Goal: Find specific page/section: Find specific page/section

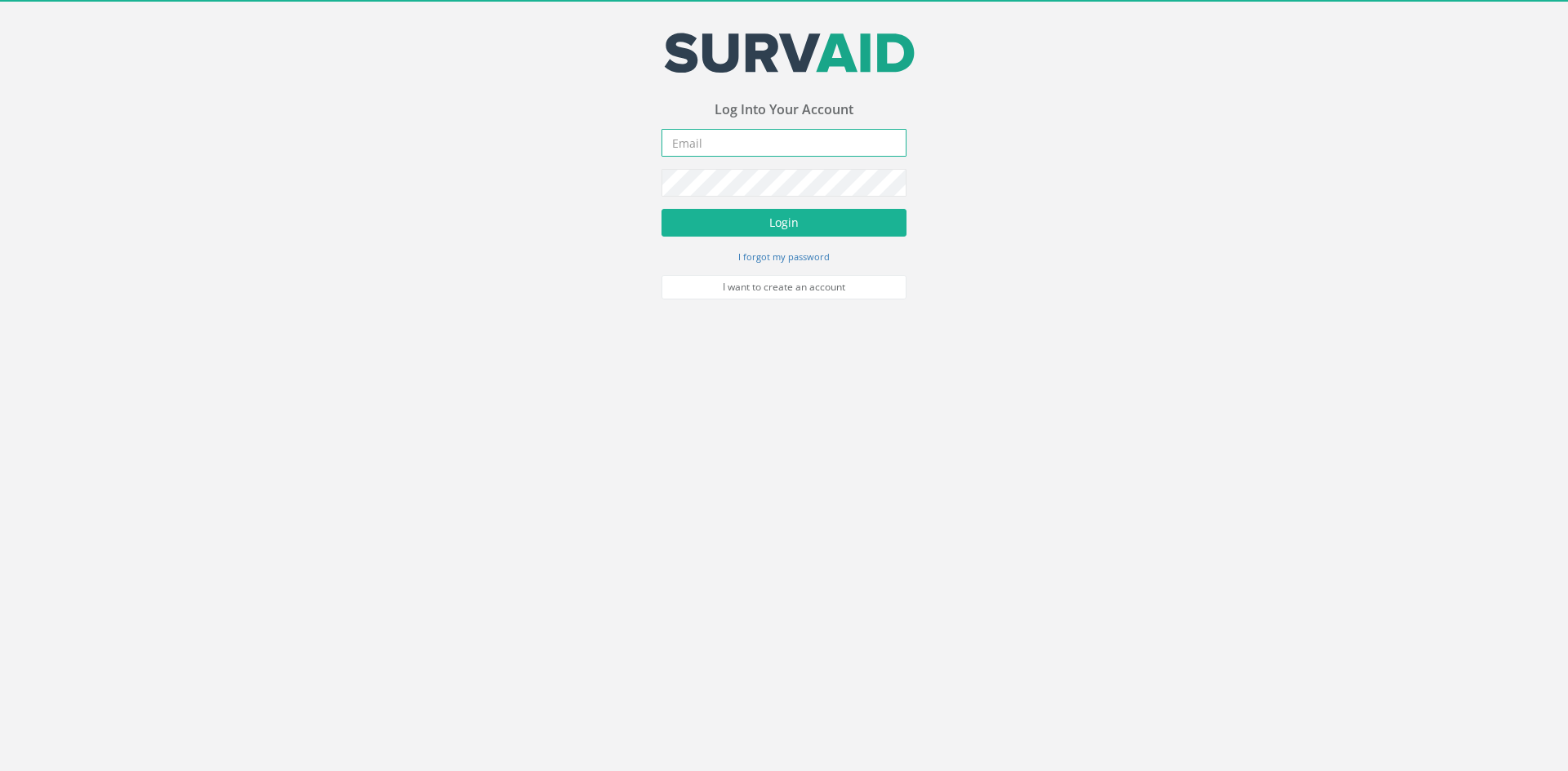
click at [709, 138] on input "email" at bounding box center [783, 142] width 245 height 28
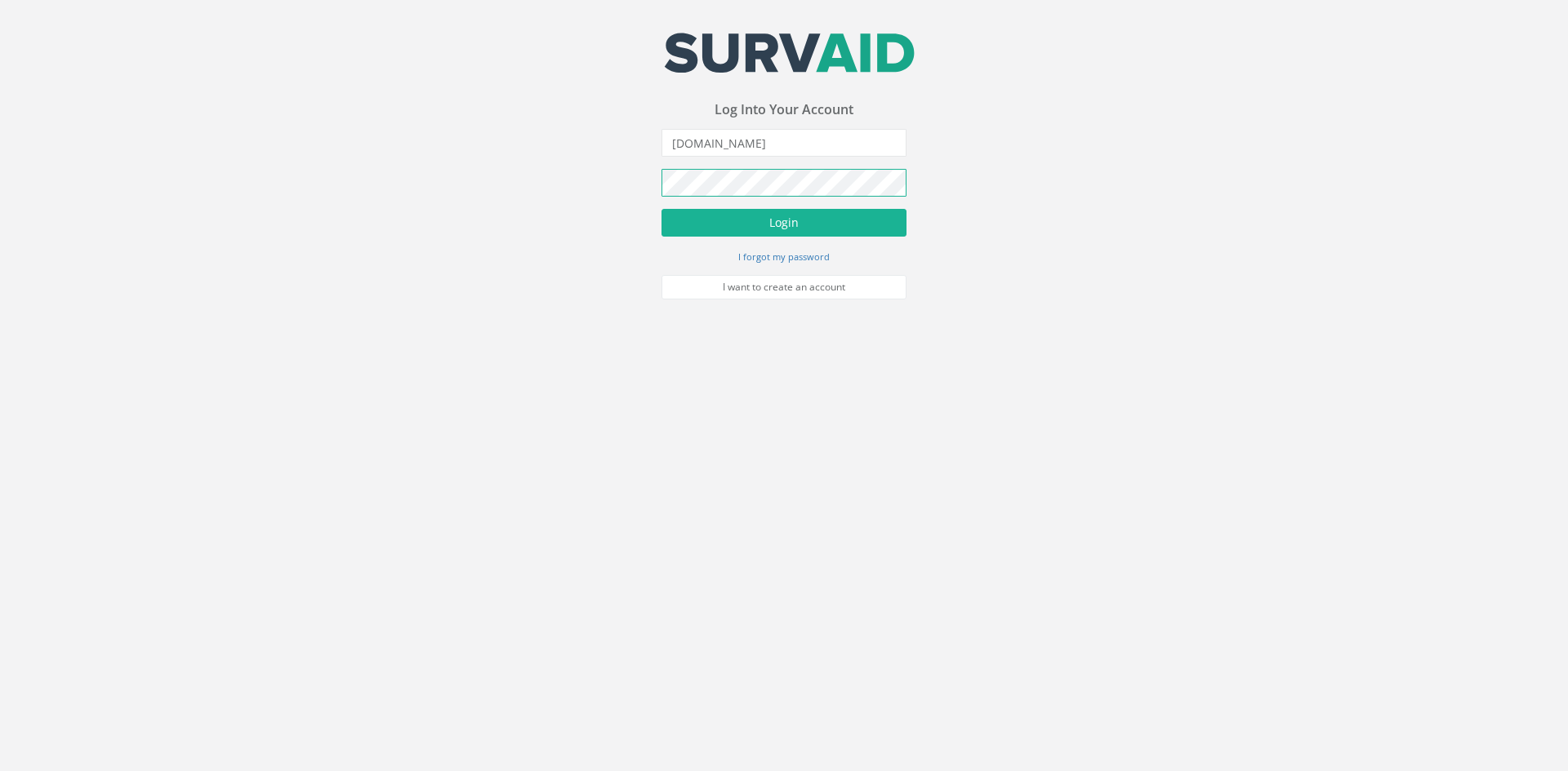
click at [661, 209] on button "Login" at bounding box center [783, 223] width 245 height 28
click at [710, 144] on input "[DOMAIN_NAME]" at bounding box center [783, 142] width 245 height 28
type input "[EMAIL_ADDRESS][DOMAIN_NAME]"
click at [718, 218] on button "Login" at bounding box center [783, 223] width 245 height 28
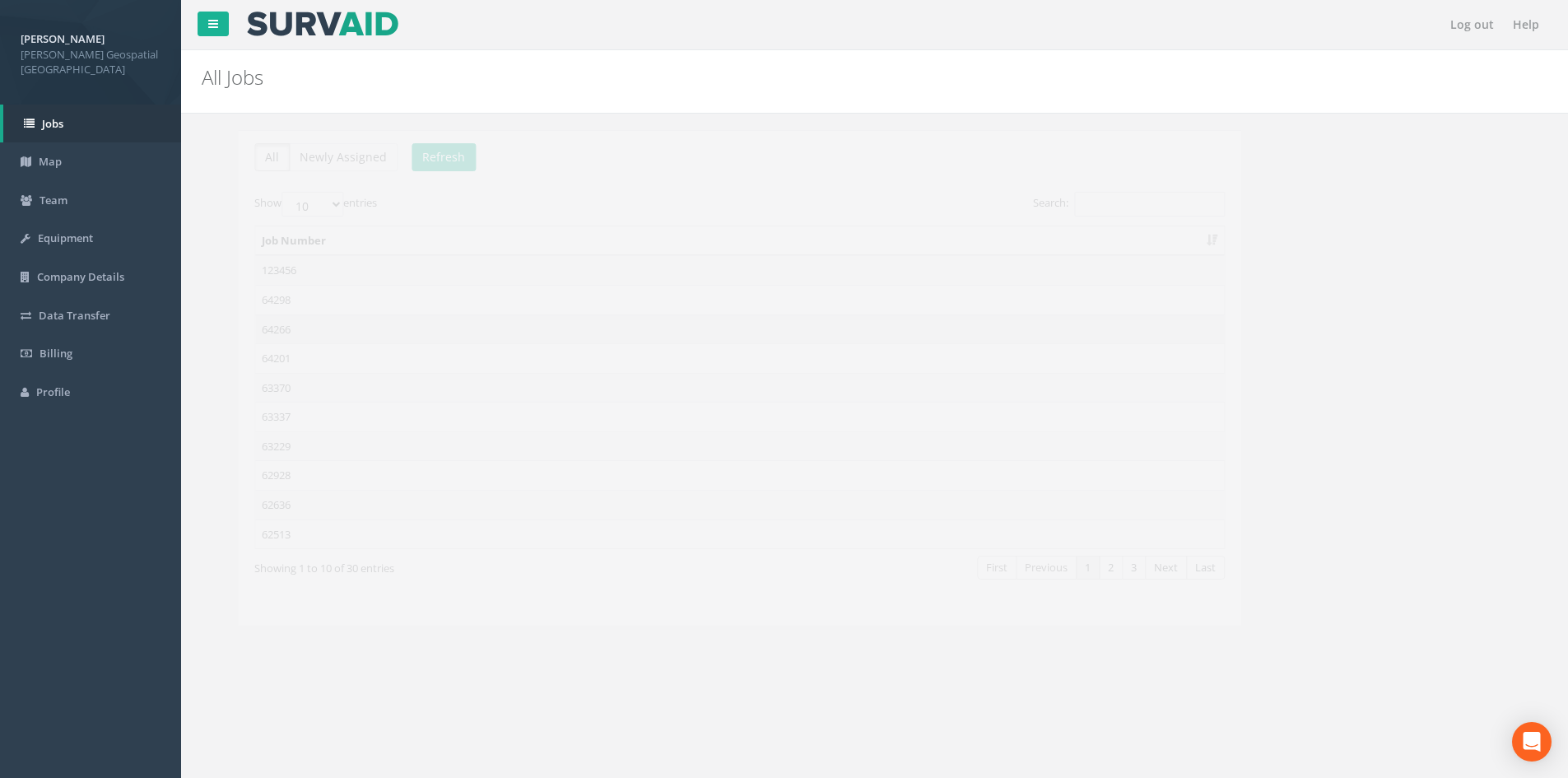
click at [268, 319] on td "64266" at bounding box center [703, 329] width 969 height 30
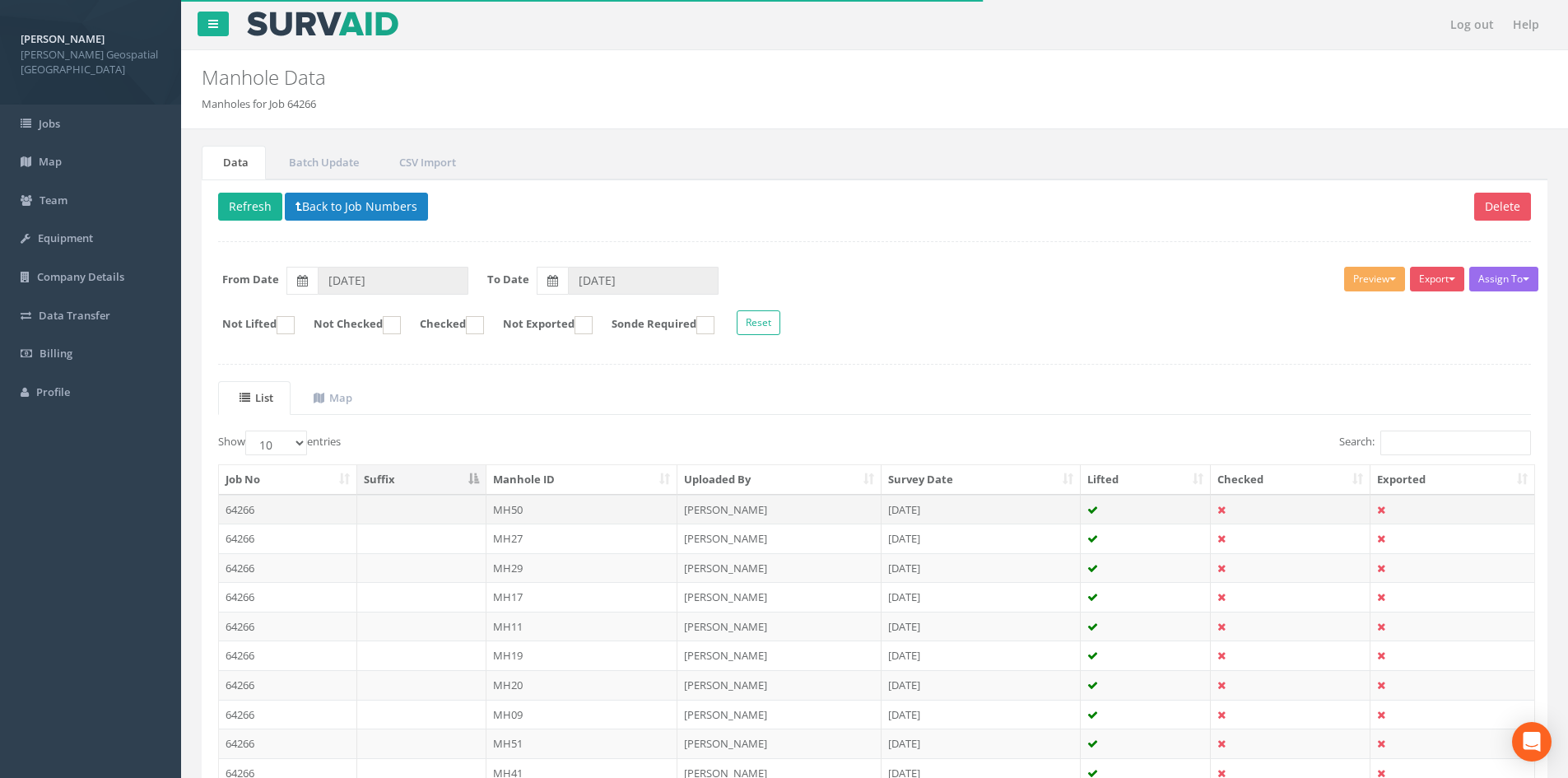
click at [259, 502] on td "64266" at bounding box center [287, 509] width 138 height 30
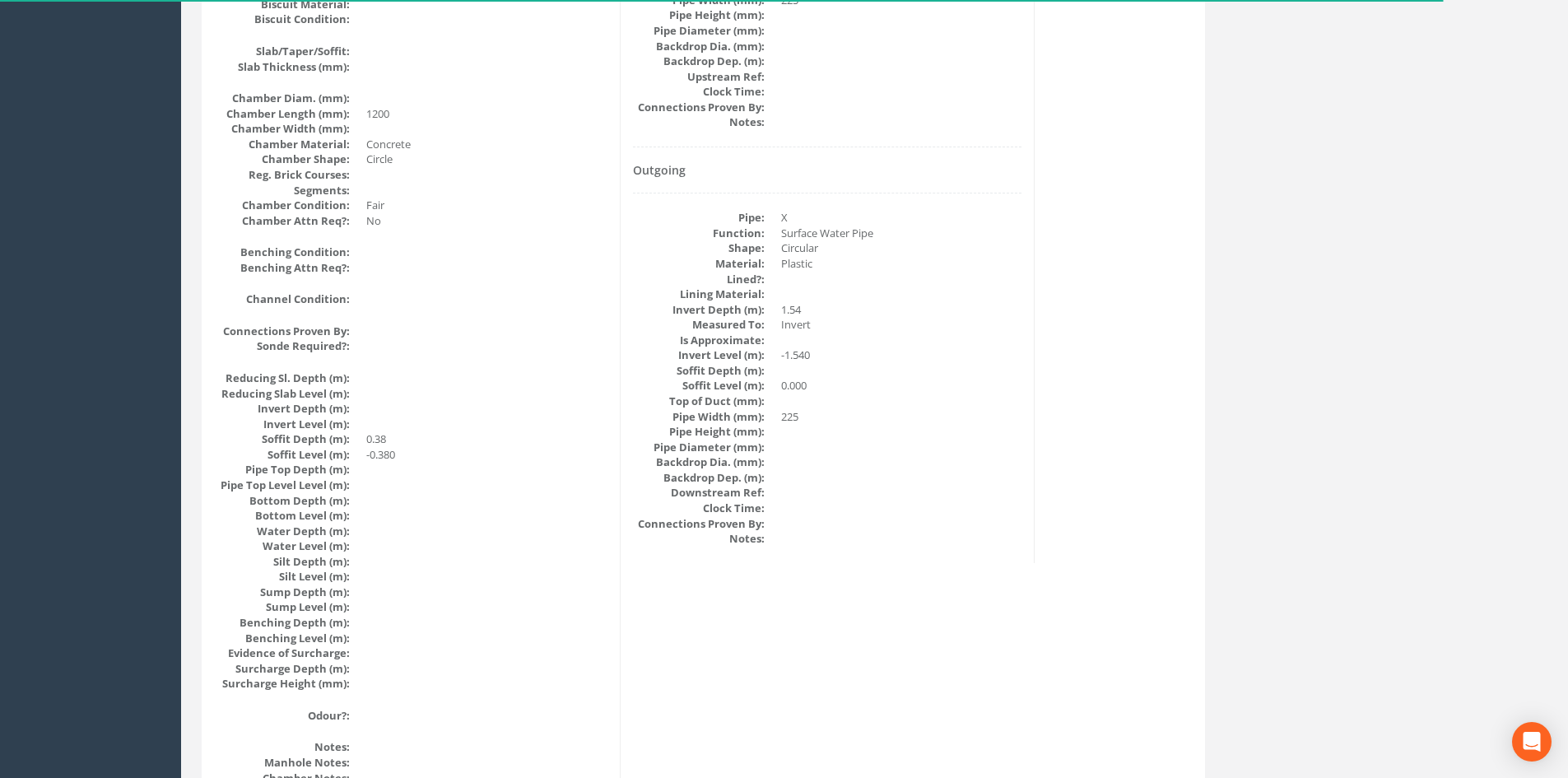
scroll to position [1235, 0]
